Goal: Task Accomplishment & Management: Use online tool/utility

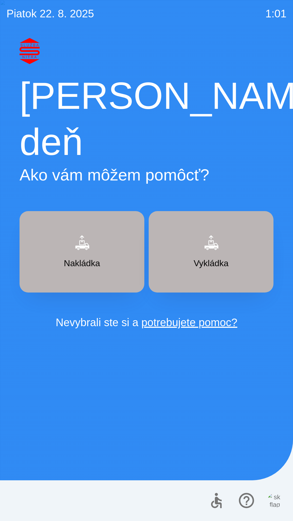
click at [169, 211] on button "Vykládka" at bounding box center [211, 251] width 125 height 81
click at [221, 230] on img "button" at bounding box center [211, 242] width 24 height 24
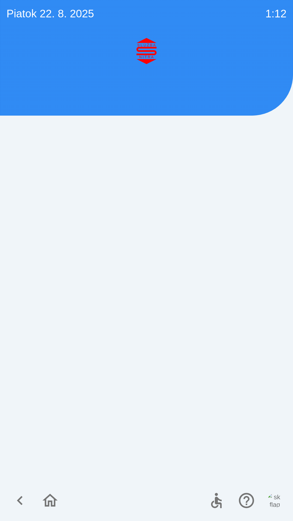
click at [222, 222] on div at bounding box center [147, 279] width 280 height 483
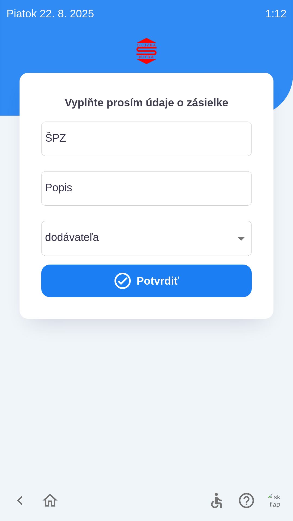
click at [224, 223] on div "​ dodávateľa" at bounding box center [146, 238] width 210 height 35
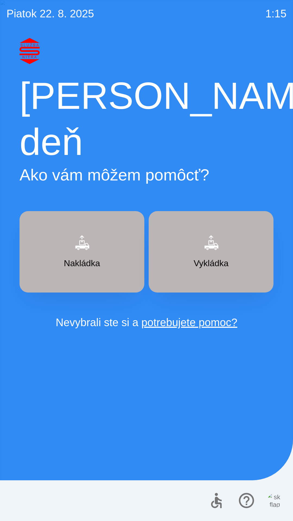
click at [64, 366] on div "[PERSON_NAME] deň Ako vám môžem pomôcť? Nakládka Vykládka Nevybrali ste si a po…" at bounding box center [147, 279] width 280 height 483
click at [64, 367] on div "[PERSON_NAME] deň Ako vám môžem pomôcť? Nakládka Vykládka Nevybrali ste si a po…" at bounding box center [147, 279] width 280 height 483
